Goal: Find specific page/section: Find specific page/section

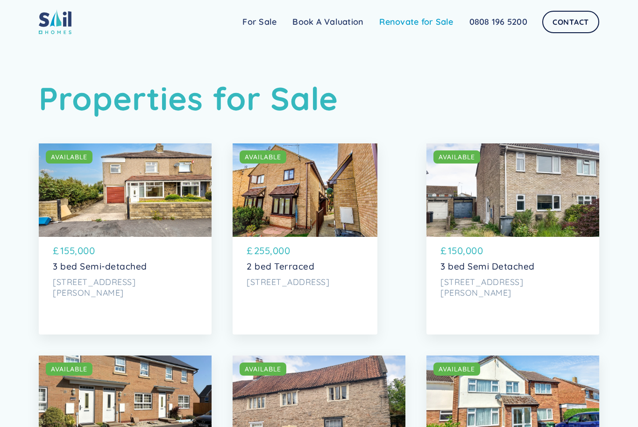
click at [423, 21] on link "Renovate for Sale" at bounding box center [416, 22] width 90 height 19
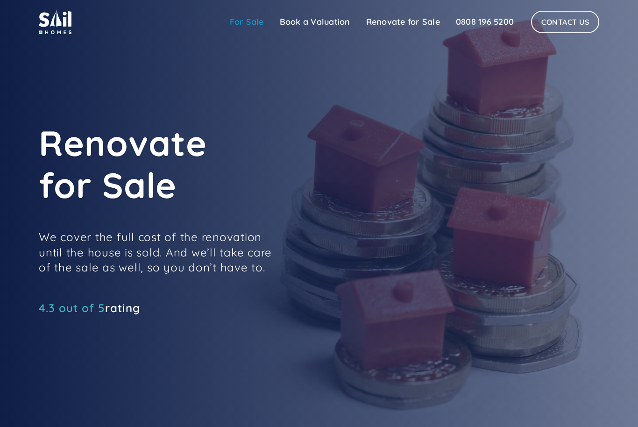
click at [240, 21] on link "For Sale" at bounding box center [247, 22] width 50 height 19
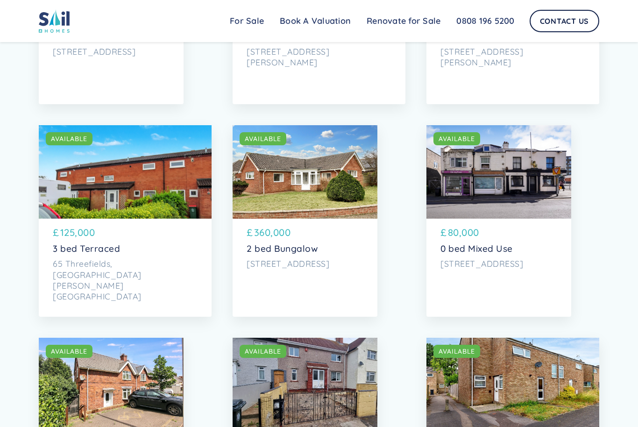
scroll to position [655, 0]
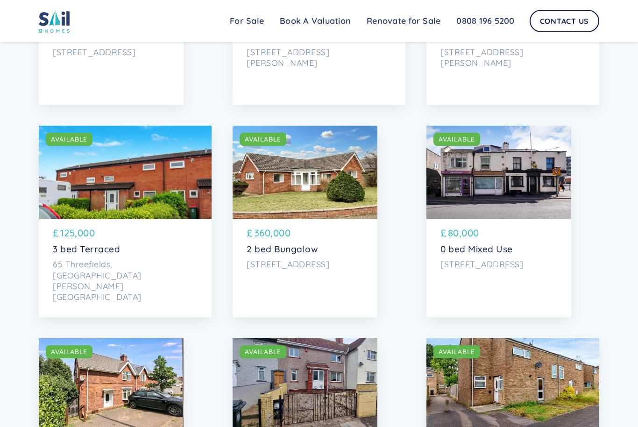
click at [529, 189] on div "SOLD AVAILABLE" at bounding box center [498, 172] width 145 height 93
